Goal: Task Accomplishment & Management: Use online tool/utility

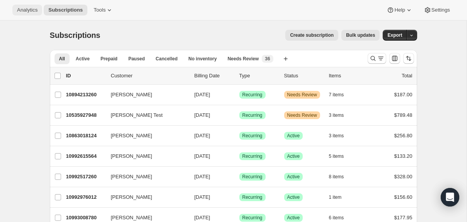
click at [24, 15] on button "Analytics" at bounding box center [27, 10] width 30 height 11
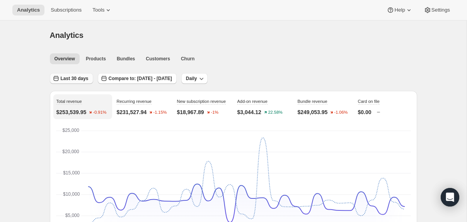
click at [82, 78] on span "Last 30 days" at bounding box center [75, 78] width 28 height 6
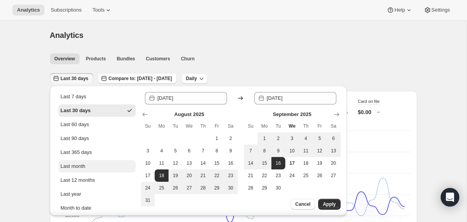
scroll to position [36, 0]
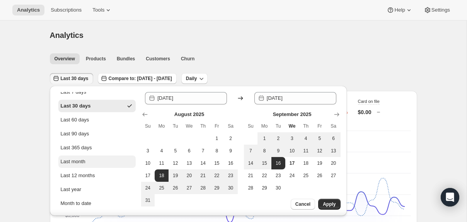
click at [70, 200] on div "Month to date" at bounding box center [76, 203] width 31 height 8
type input "[DATE]"
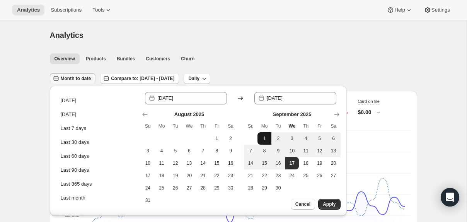
click at [261, 136] on span "1" at bounding box center [264, 138] width 8 height 6
click at [291, 162] on span "17" at bounding box center [292, 163] width 8 height 6
type input "[DATE]"
click at [326, 203] on span "Apply" at bounding box center [329, 204] width 13 height 6
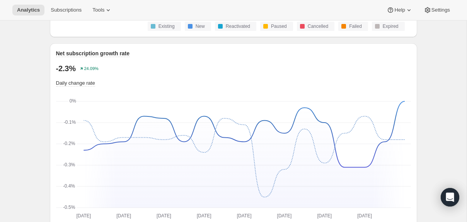
scroll to position [520, 0]
